Goal: Transaction & Acquisition: Obtain resource

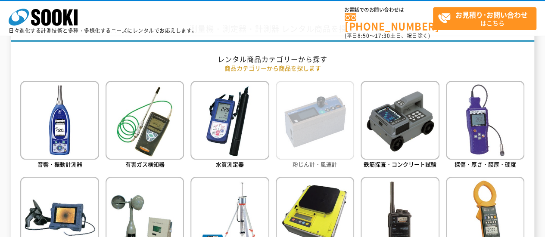
scroll to position [345, 0]
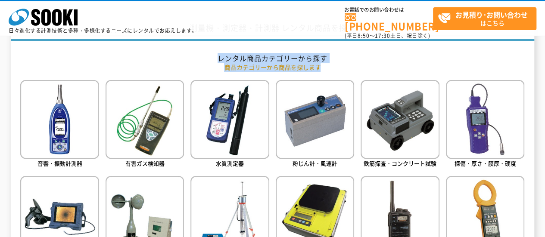
drag, startPoint x: 195, startPoint y: 56, endPoint x: 363, endPoint y: 62, distance: 168.2
click at [342, 64] on p "商品カテゴリーから商品を探します" at bounding box center [272, 67] width 504 height 9
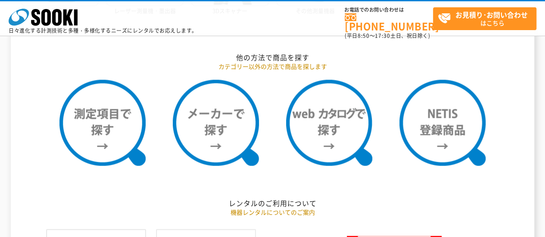
scroll to position [732, 0]
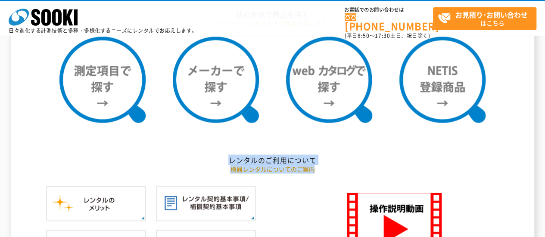
drag, startPoint x: 322, startPoint y: 168, endPoint x: 224, endPoint y: 155, distance: 99.1
click at [224, 155] on div "レンタル商品カテゴリーから探す 商品カテゴリーから商品を探します 音響・振動計測器 有害ガス検知器 水質測定器 粉じん計・風速計 鉄筋探査・コンクリート試験" at bounding box center [272, 13] width 504 height 695
click at [264, 162] on h2 "レンタルのご利用について" at bounding box center [272, 160] width 504 height 9
drag, startPoint x: 320, startPoint y: 168, endPoint x: 225, endPoint y: 156, distance: 95.6
click at [225, 156] on div "レンタル商品カテゴリーから探す 商品カテゴリーから商品を探します 音響・振動計測器 有害ガス検知器 水質測定器 粉じん計・風速計 鉄筋探査・コンクリート試験" at bounding box center [272, 13] width 504 height 695
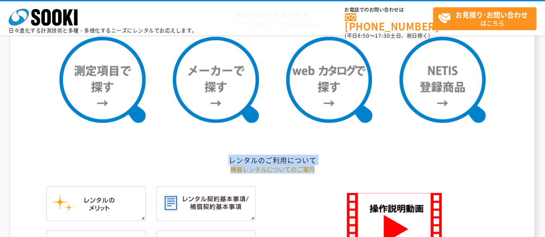
click at [304, 167] on p "機器レンタルについてのご案内" at bounding box center [272, 169] width 504 height 9
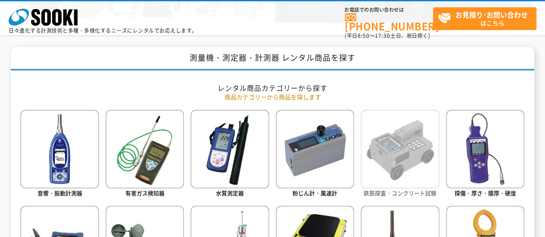
scroll to position [302, 0]
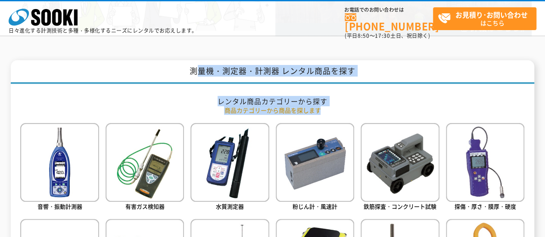
drag, startPoint x: 326, startPoint y: 106, endPoint x: 195, endPoint y: 62, distance: 138.3
click at [339, 81] on h1 "測量機・測定器・計測器 レンタル商品を探す" at bounding box center [272, 72] width 523 height 24
drag, startPoint x: 313, startPoint y: 111, endPoint x: 190, endPoint y: 71, distance: 129.2
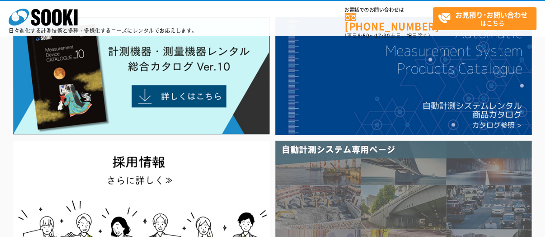
scroll to position [129, 0]
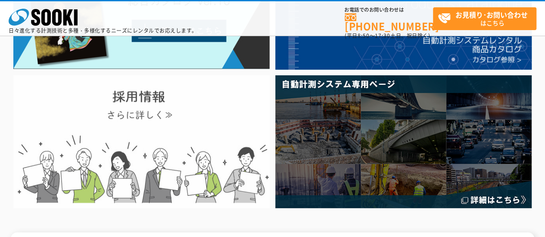
click at [129, 127] on img at bounding box center [141, 141] width 256 height 133
